Goal: Task Accomplishment & Management: Manage account settings

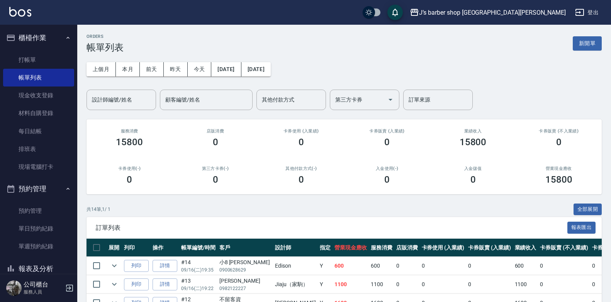
scroll to position [39, 0]
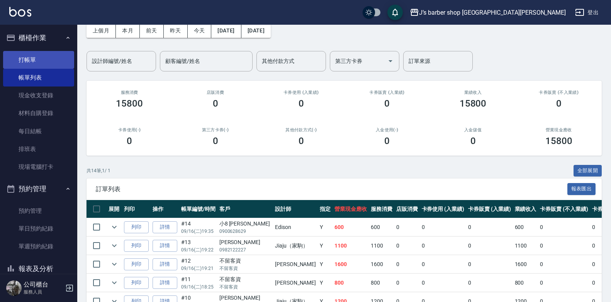
click at [32, 59] on link "打帳單" at bounding box center [38, 60] width 71 height 18
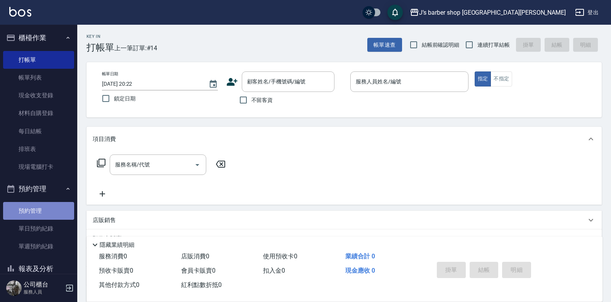
click at [42, 208] on link "預約管理" at bounding box center [38, 211] width 71 height 18
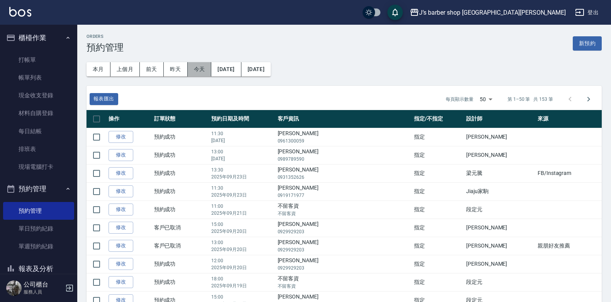
click at [195, 69] on button "今天" at bounding box center [200, 69] width 24 height 14
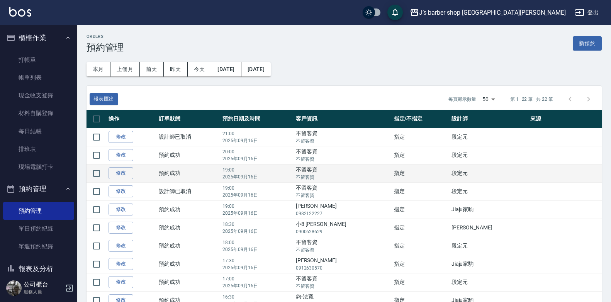
scroll to position [39, 0]
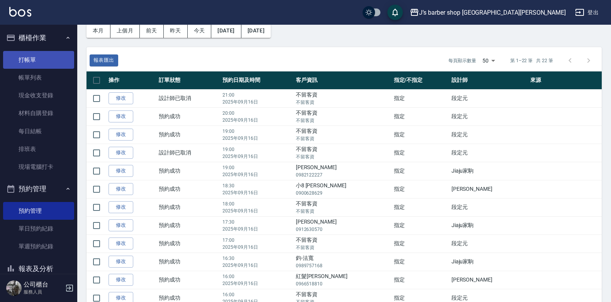
click at [4, 59] on link "打帳單" at bounding box center [38, 60] width 71 height 18
